Goal: Information Seeking & Learning: Learn about a topic

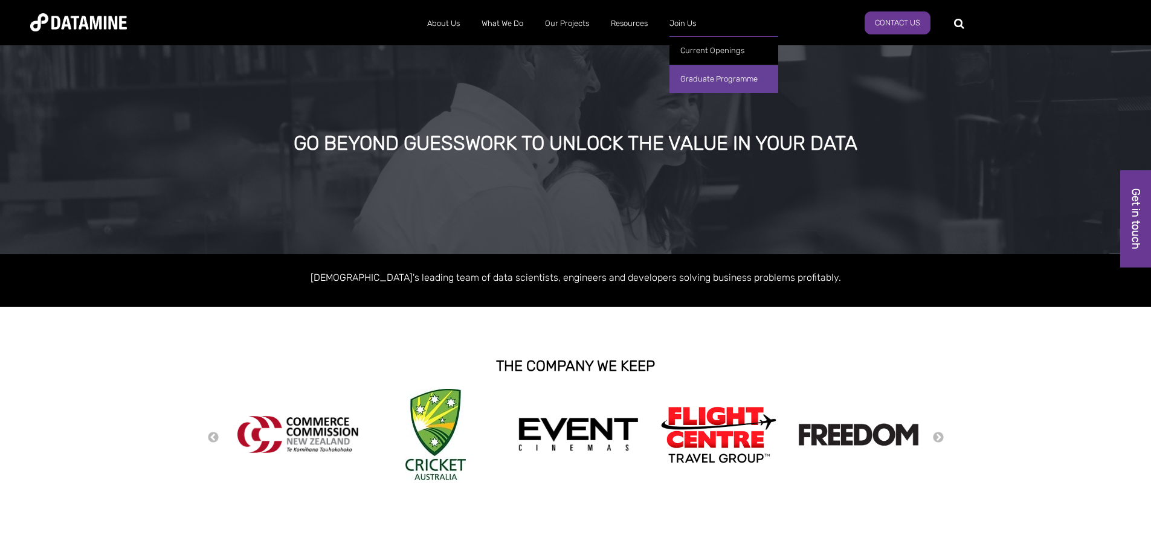
click at [686, 86] on link "Graduate Programme" at bounding box center [723, 79] width 109 height 28
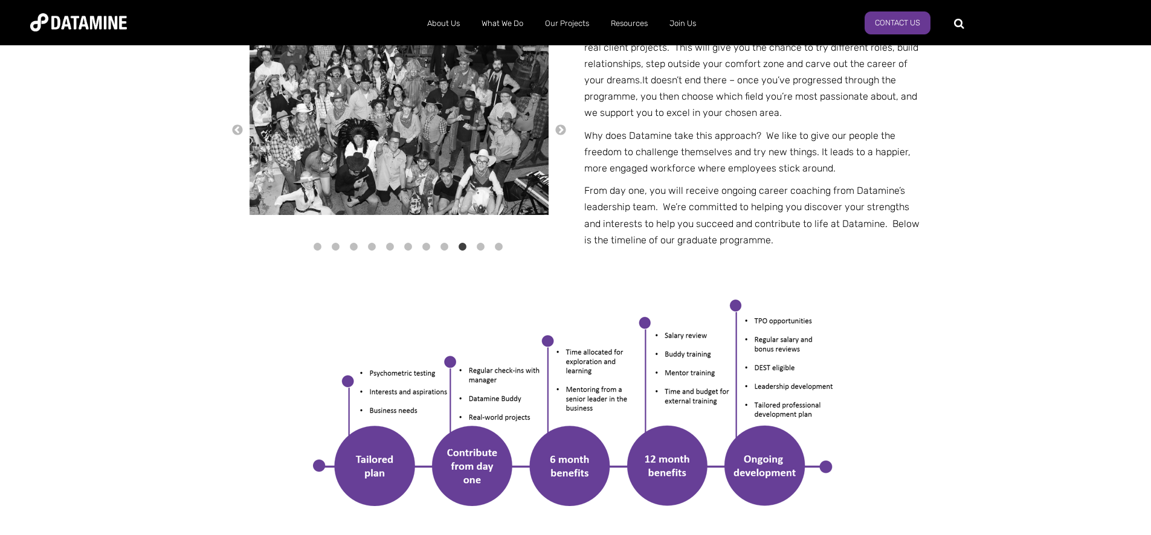
scroll to position [506, 0]
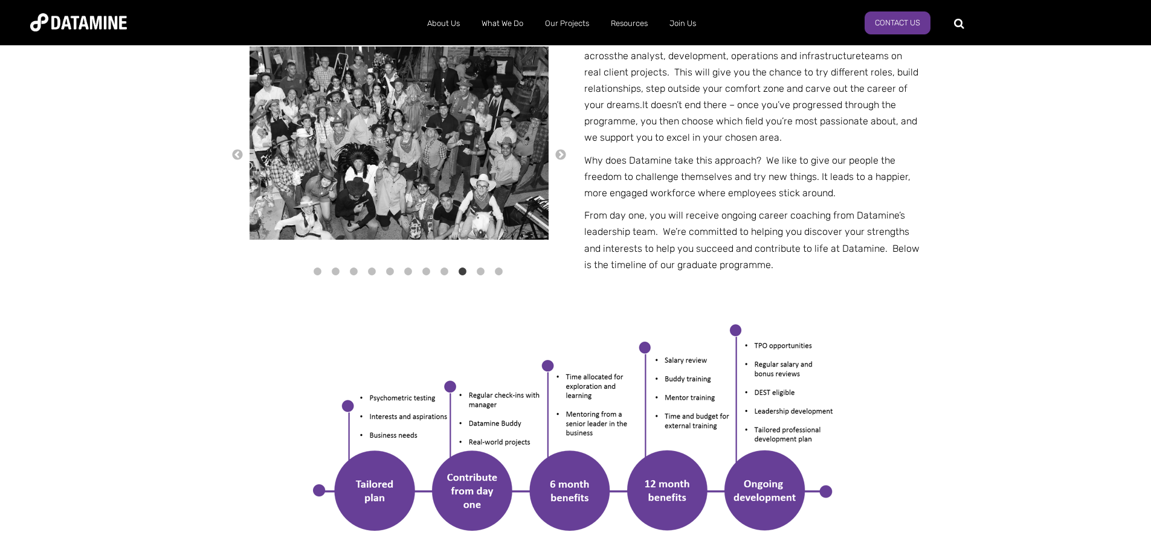
drag, startPoint x: 414, startPoint y: 104, endPoint x: 392, endPoint y: 167, distance: 66.7
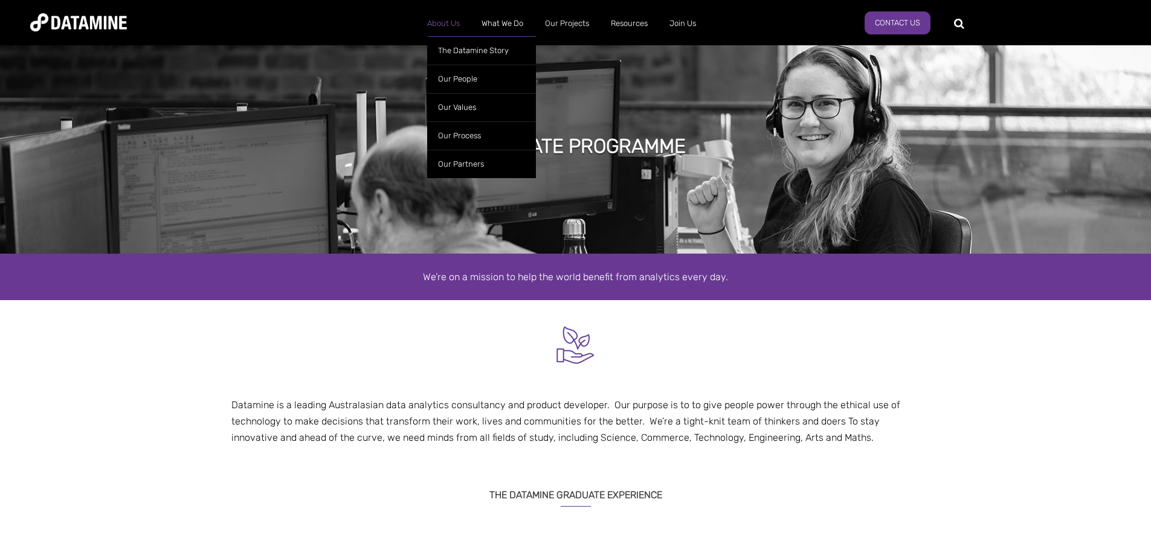
click at [439, 18] on link "About Us" at bounding box center [443, 23] width 54 height 31
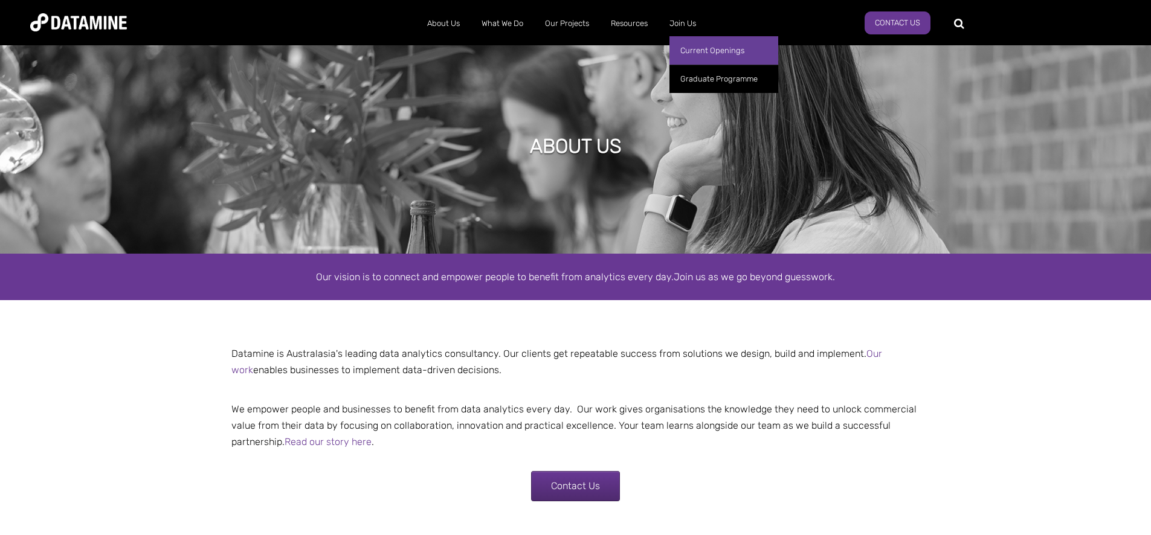
click at [695, 54] on link "Current Openings" at bounding box center [723, 50] width 109 height 28
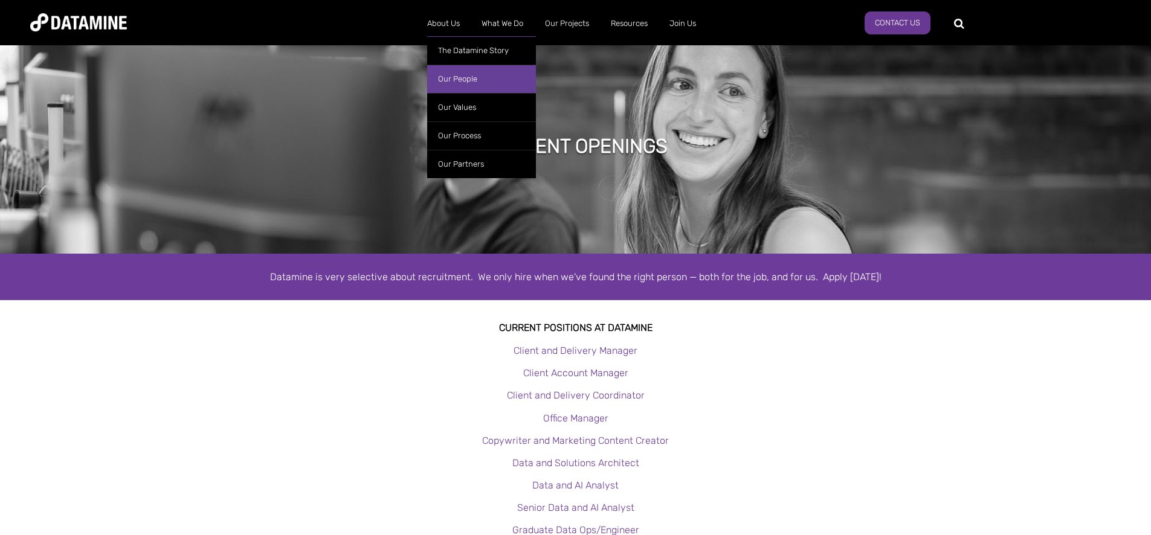
click at [444, 83] on link "Our People" at bounding box center [481, 79] width 109 height 28
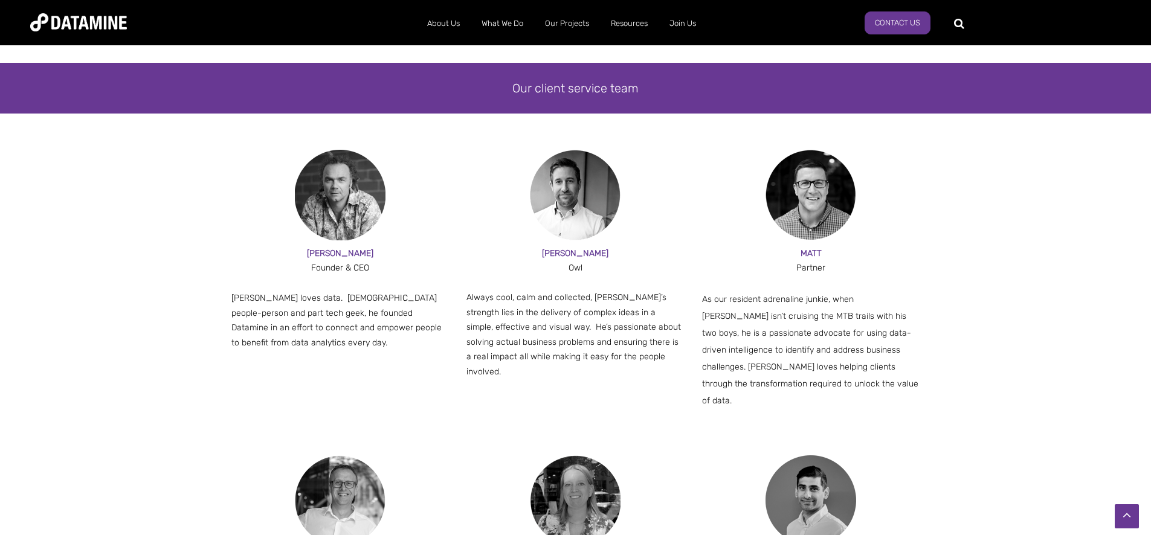
click at [311, 184] on img at bounding box center [340, 195] width 91 height 91
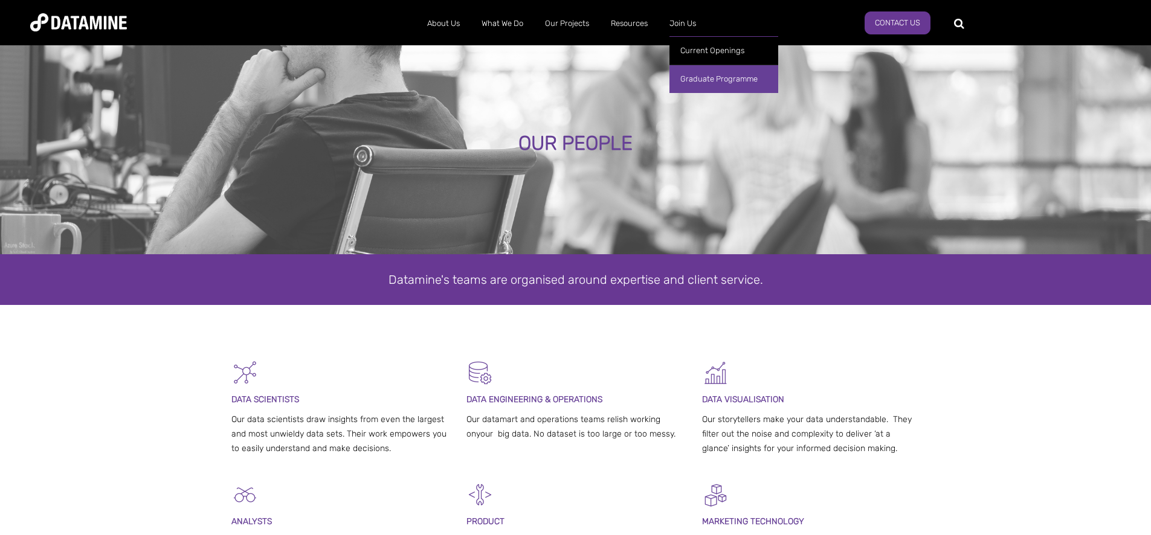
click at [691, 78] on link "Graduate Programme" at bounding box center [723, 79] width 109 height 28
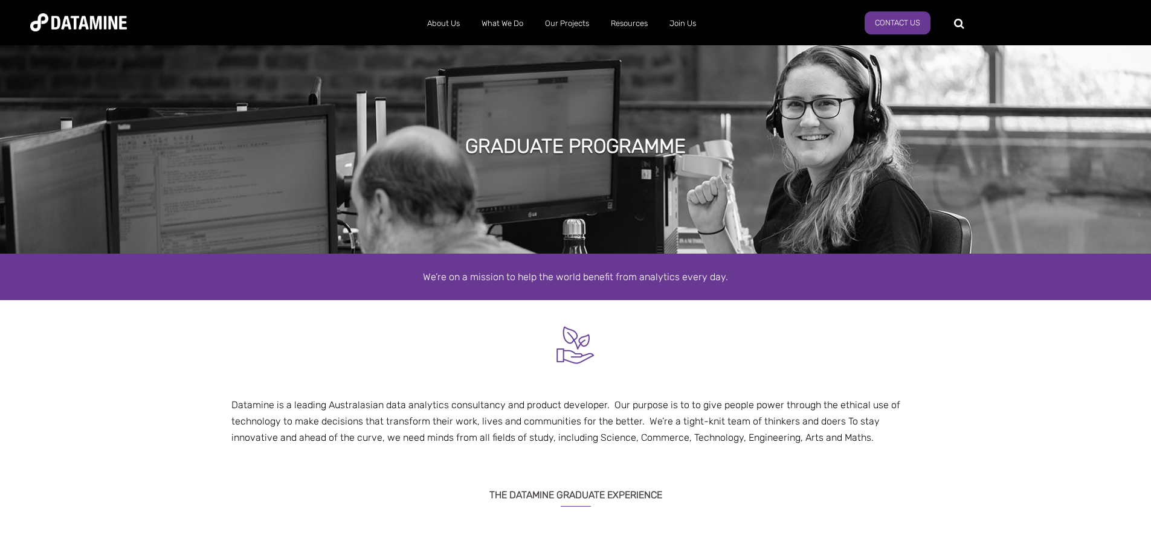
scroll to position [65, 0]
